Goal: Communication & Community: Connect with others

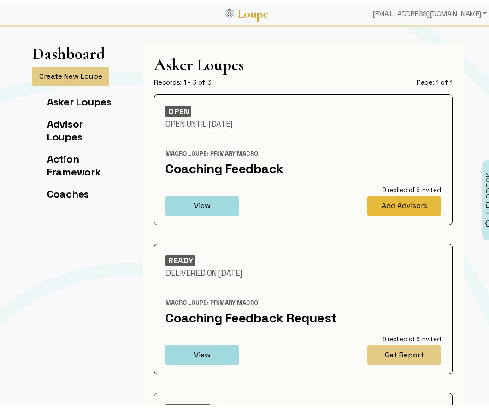
click at [379, 204] on button "Add Advisors" at bounding box center [404, 202] width 74 height 19
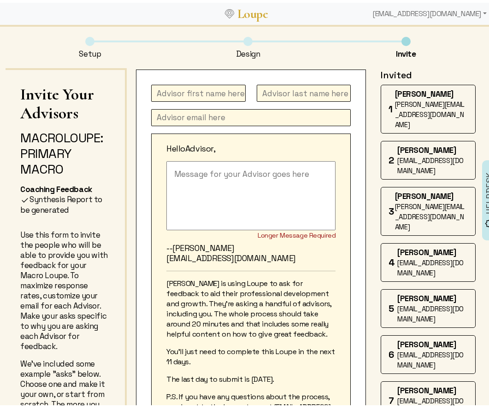
click at [193, 90] on input "text" at bounding box center [198, 90] width 94 height 17
type input "[PERSON_NAME]"
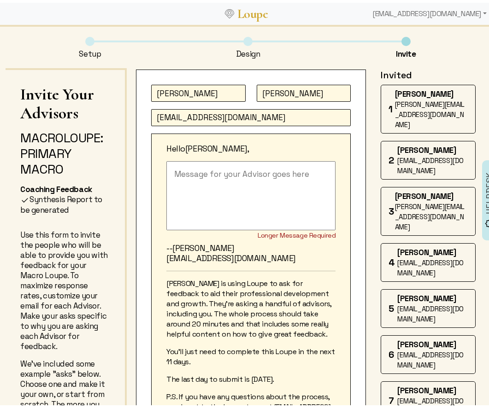
type input "[EMAIL_ADDRESS][DOMAIN_NAME]"
click at [201, 174] on textarea at bounding box center [250, 192] width 169 height 69
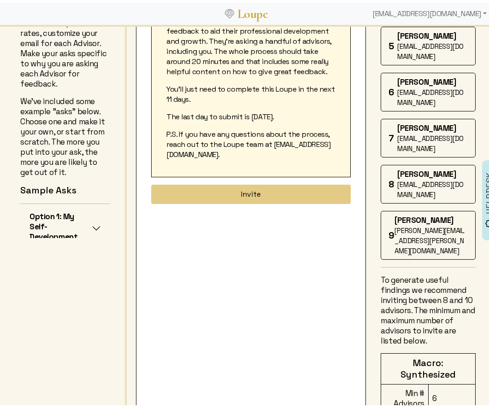
scroll to position [276, 0]
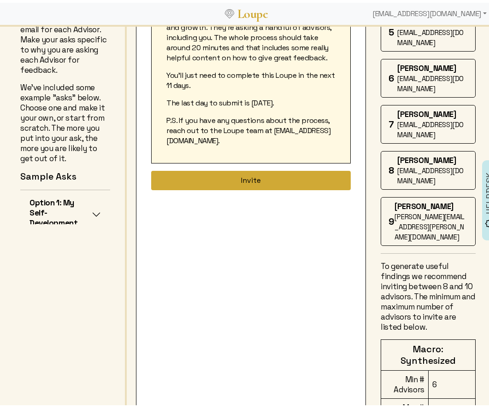
type textarea "Hi [PERSON_NAME], Here is the Loupe invite to provide feedback. Thanks!"
click at [237, 170] on button "Invite" at bounding box center [250, 177] width 199 height 19
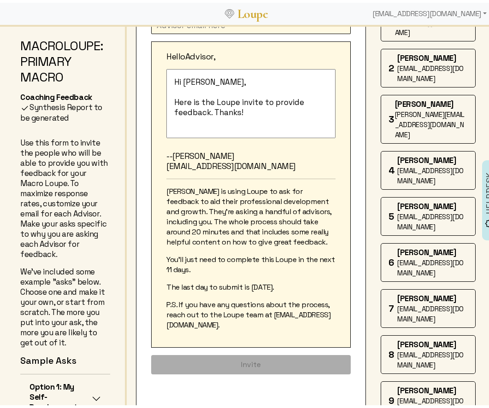
scroll to position [0, 0]
